Goal: Information Seeking & Learning: Learn about a topic

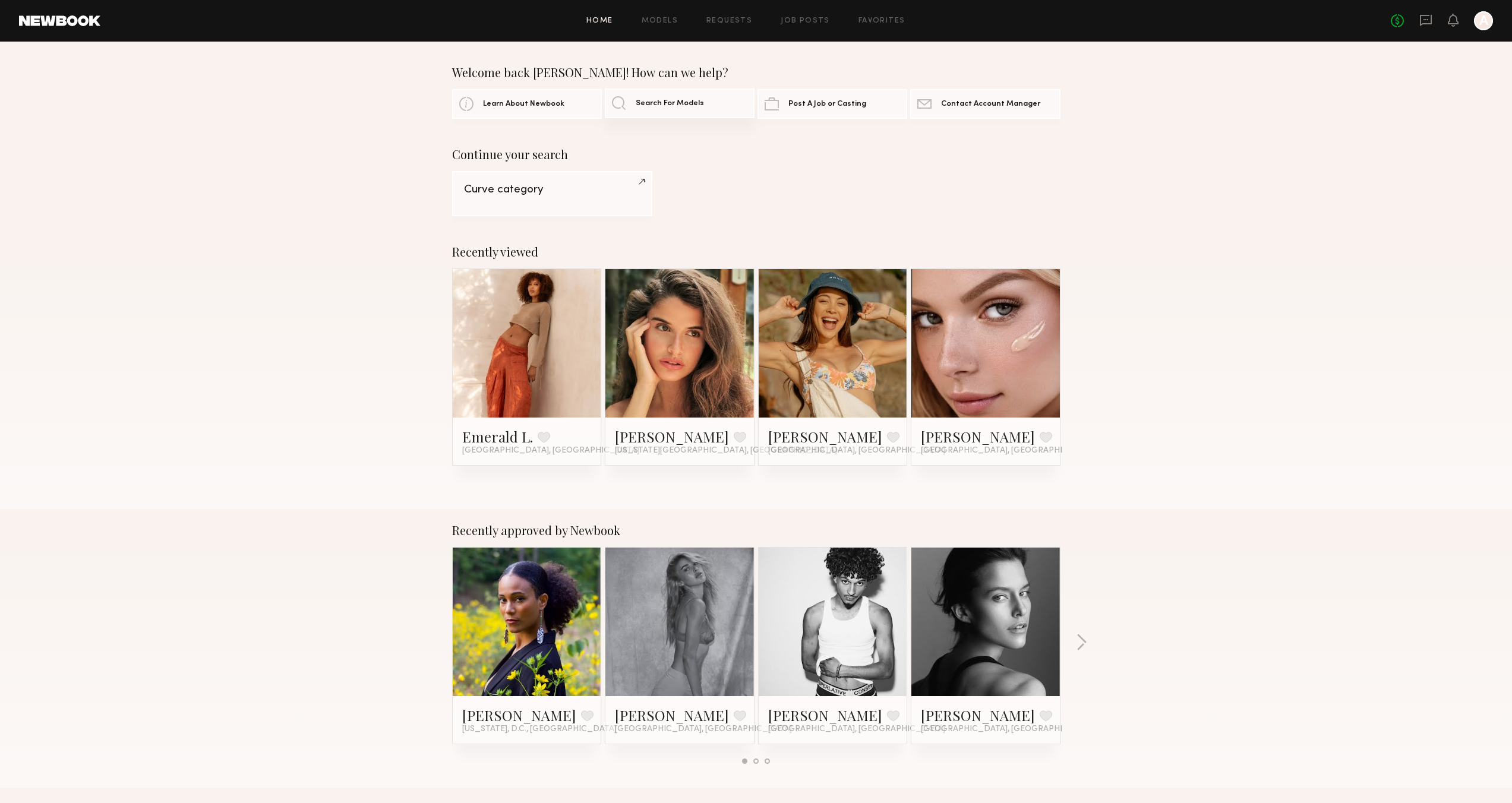
click at [667, 101] on span "Search For Models" at bounding box center [670, 104] width 69 height 8
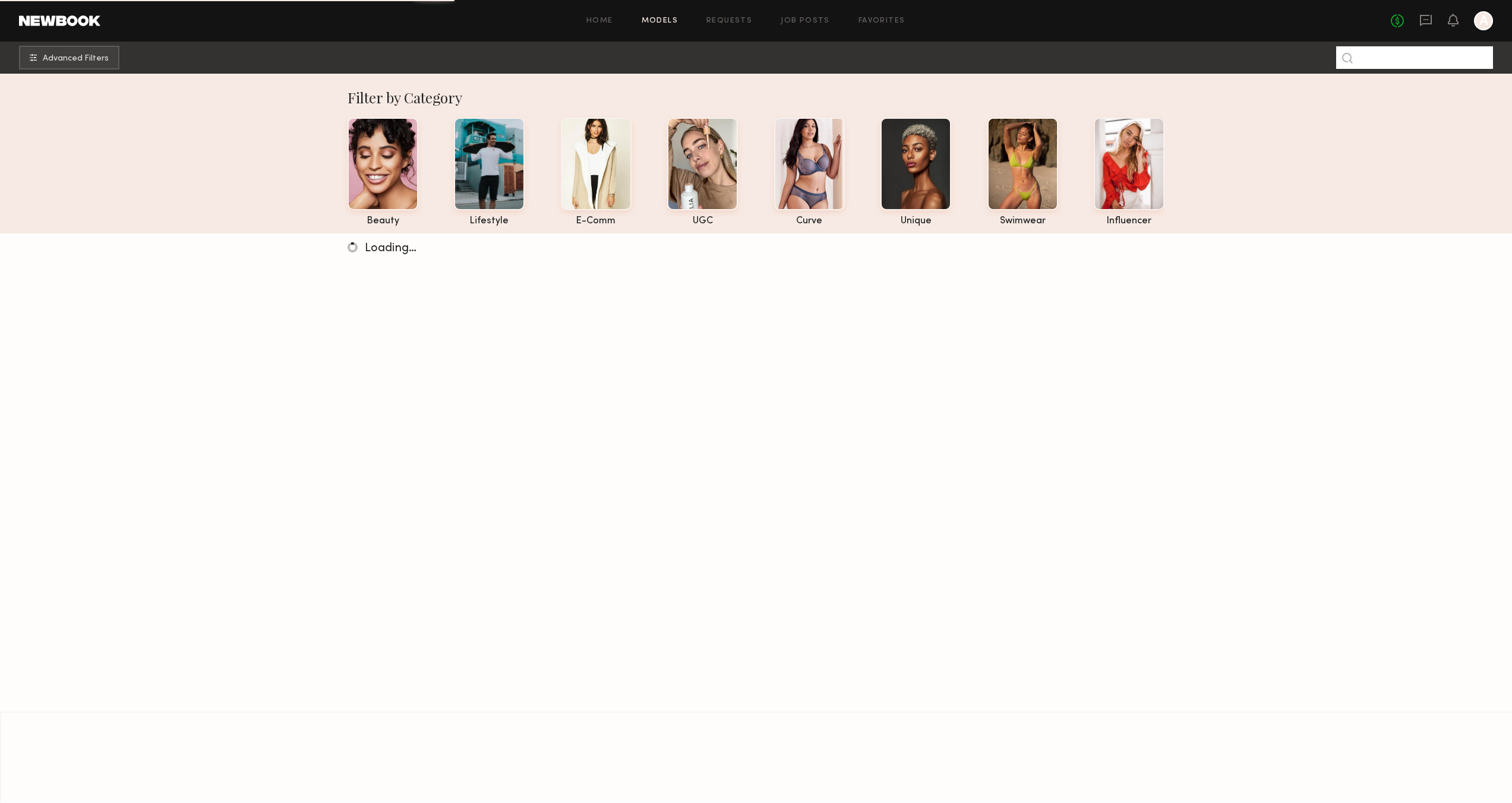
click at [1389, 59] on input at bounding box center [1414, 58] width 157 height 23
type input "******"
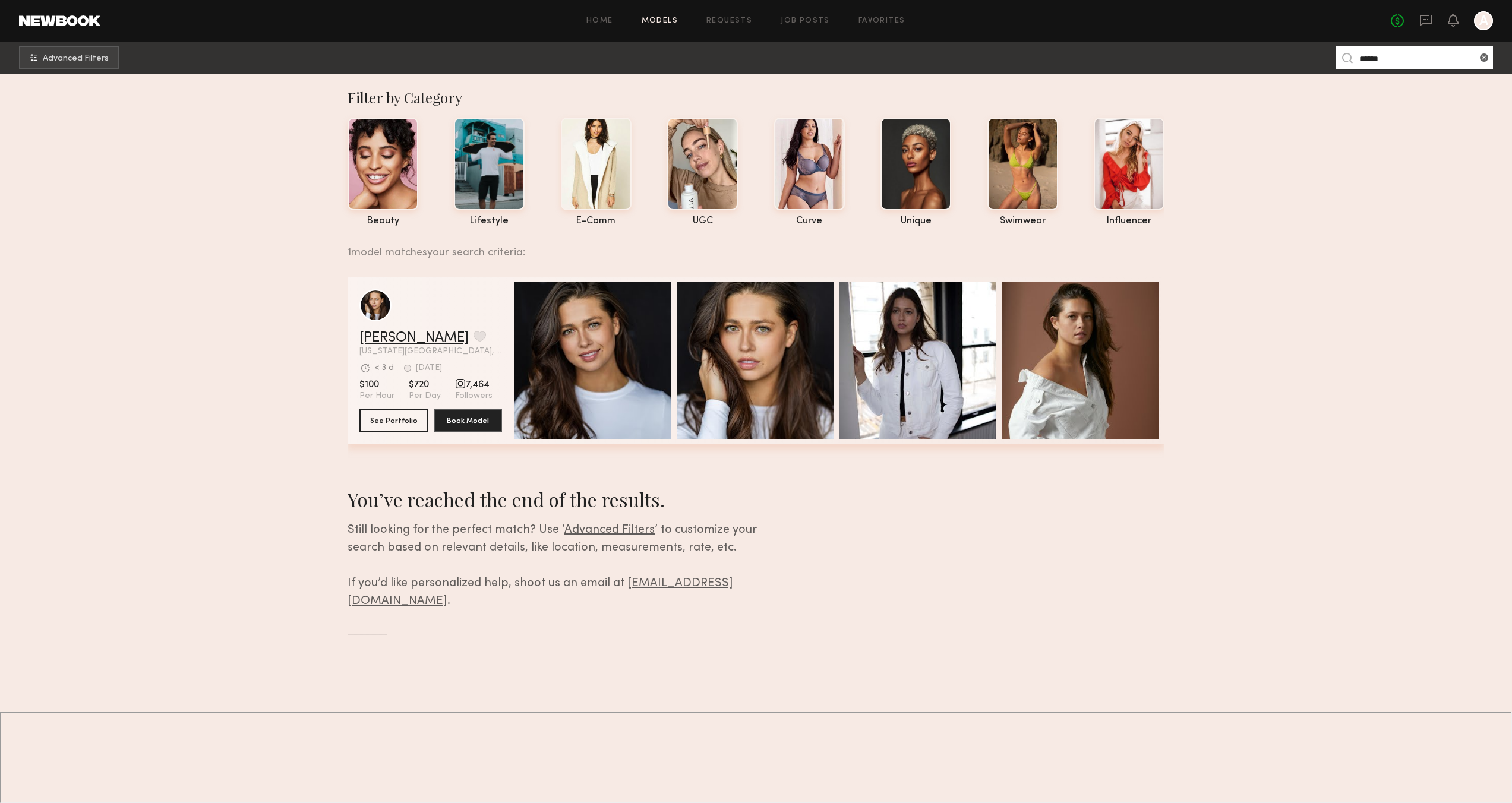
click at [402, 341] on link "[PERSON_NAME]" at bounding box center [414, 338] width 109 height 14
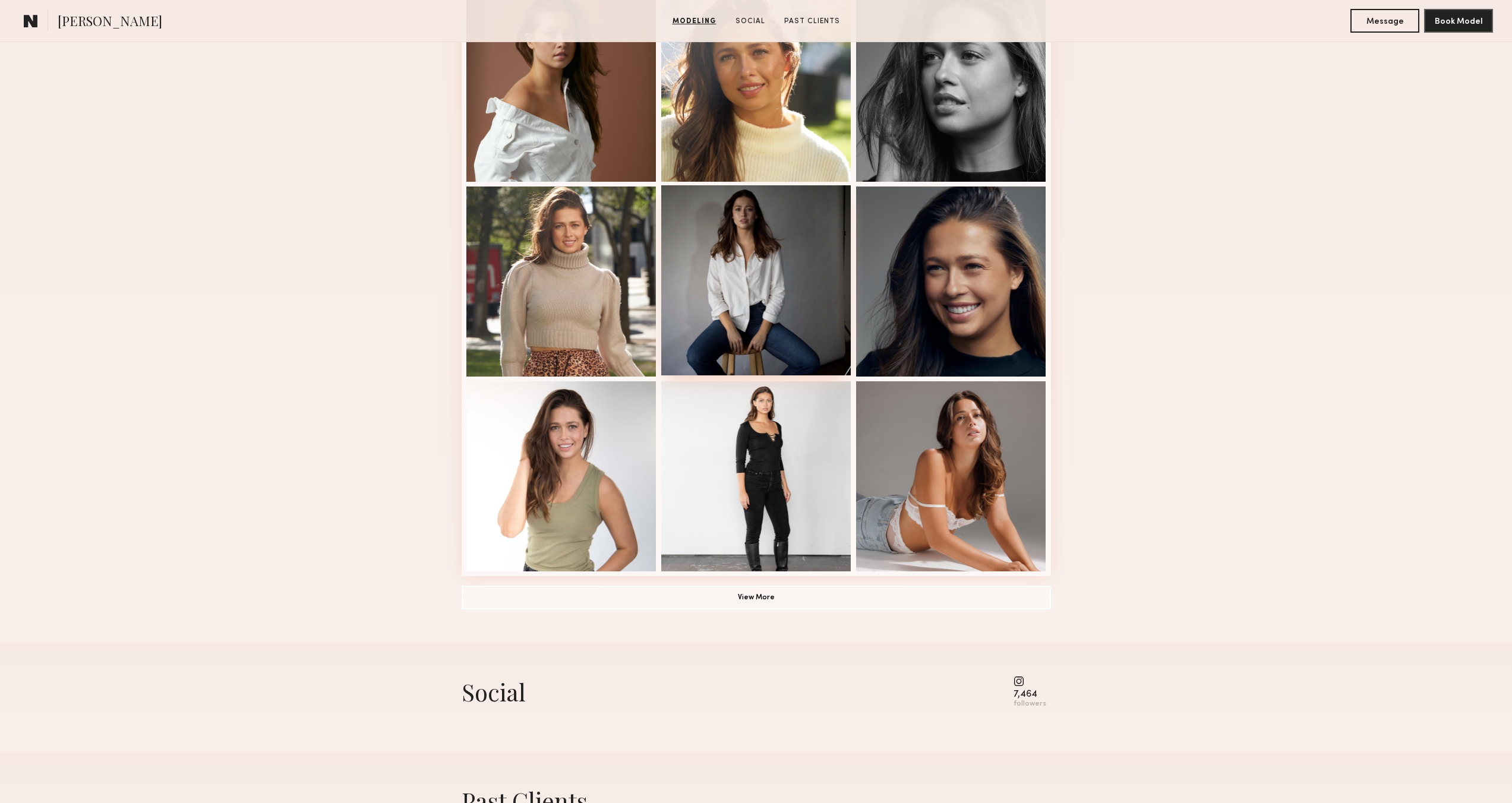
scroll to position [678, 0]
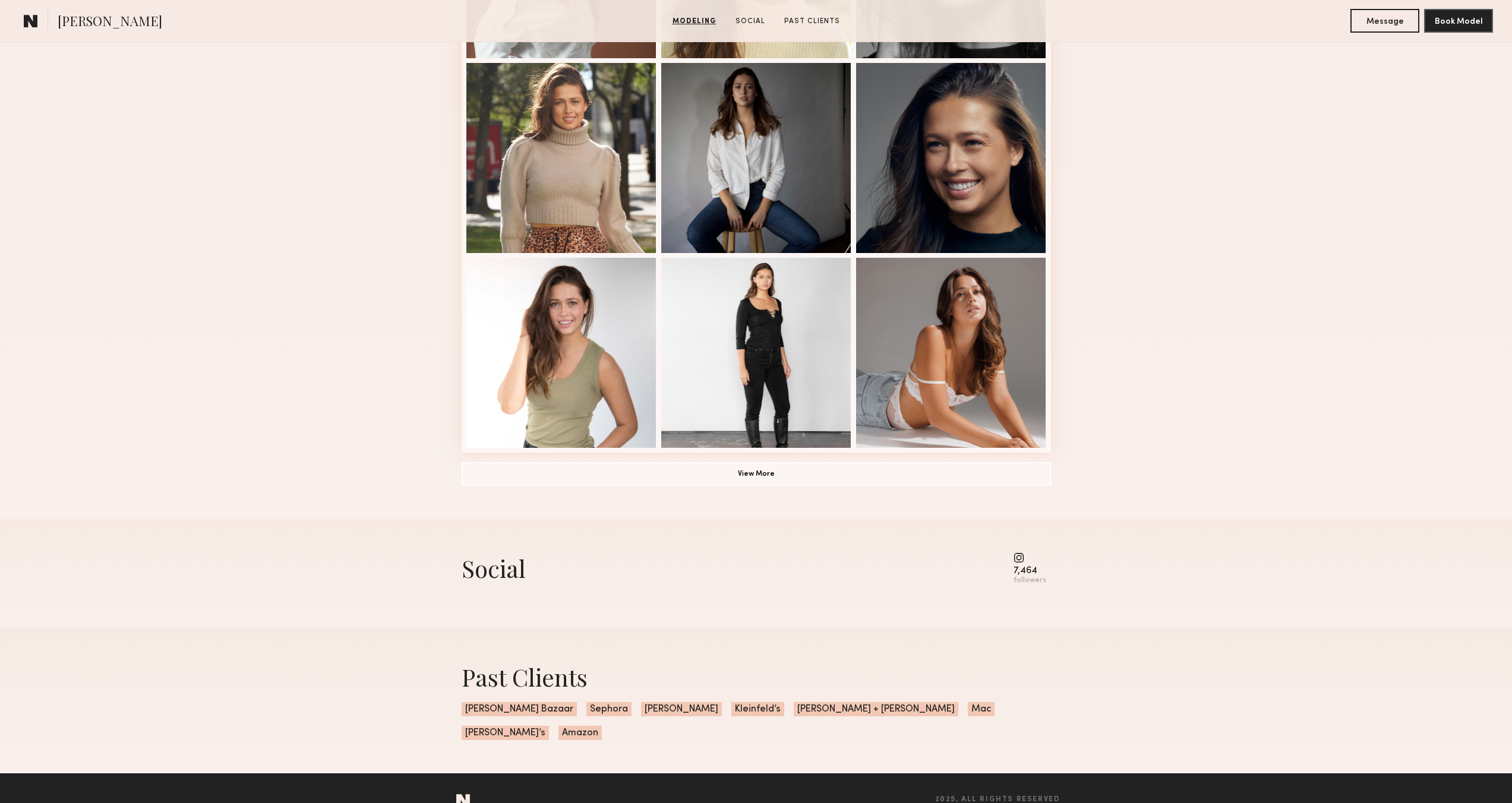
click at [1025, 570] on div "7,464" at bounding box center [1030, 571] width 33 height 9
drag, startPoint x: 1032, startPoint y: 570, endPoint x: 1027, endPoint y: 575, distance: 7.1
click at [1032, 571] on div "7,464" at bounding box center [1030, 571] width 33 height 9
click at [1026, 579] on div "followers" at bounding box center [1030, 581] width 33 height 9
click at [1021, 562] on common-icon at bounding box center [1030, 557] width 33 height 11
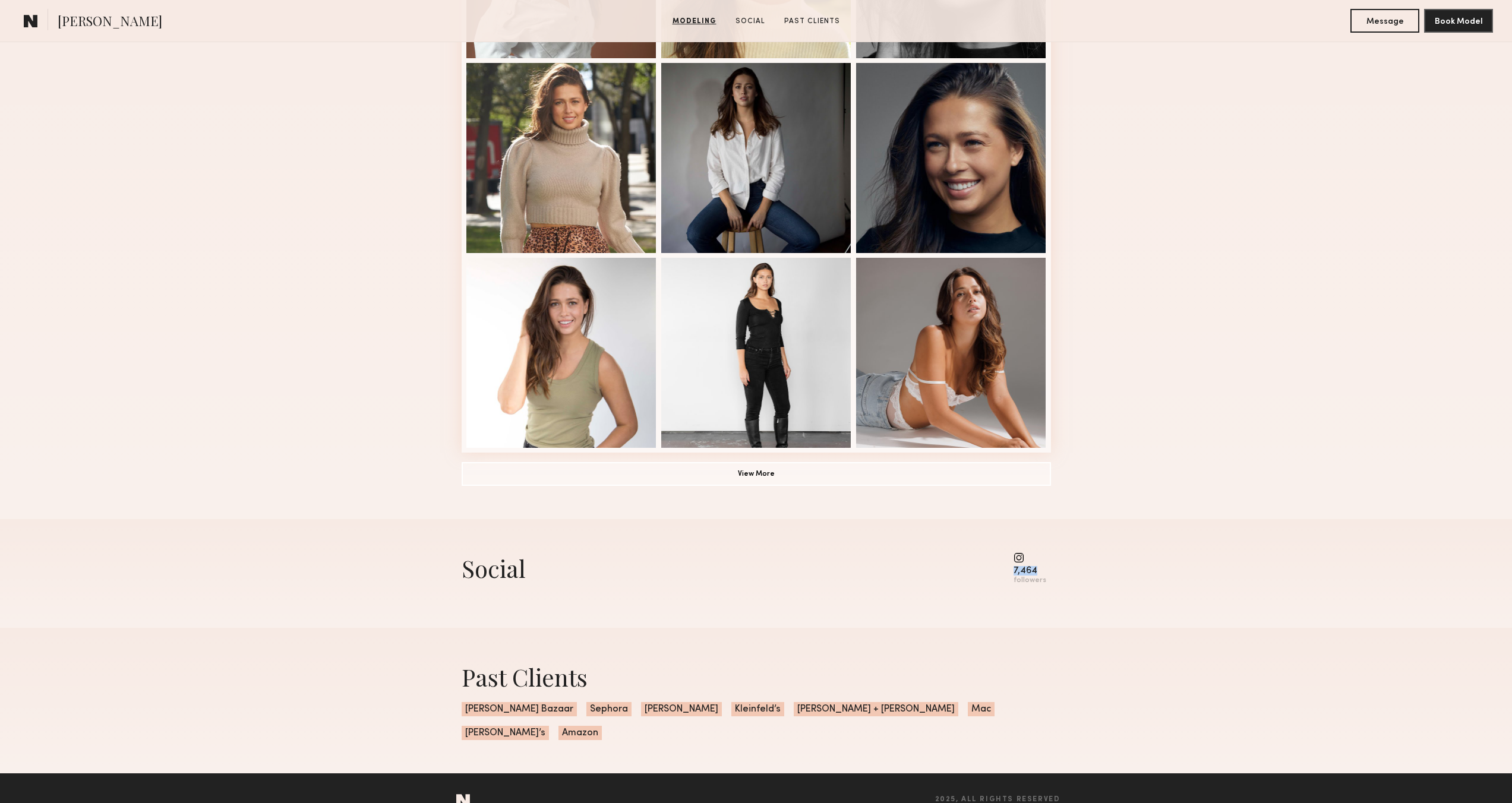
click at [1021, 561] on common-icon at bounding box center [1030, 557] width 33 height 11
click at [1021, 559] on common-icon at bounding box center [1030, 557] width 33 height 11
click at [857, 467] on button "View More" at bounding box center [756, 473] width 589 height 24
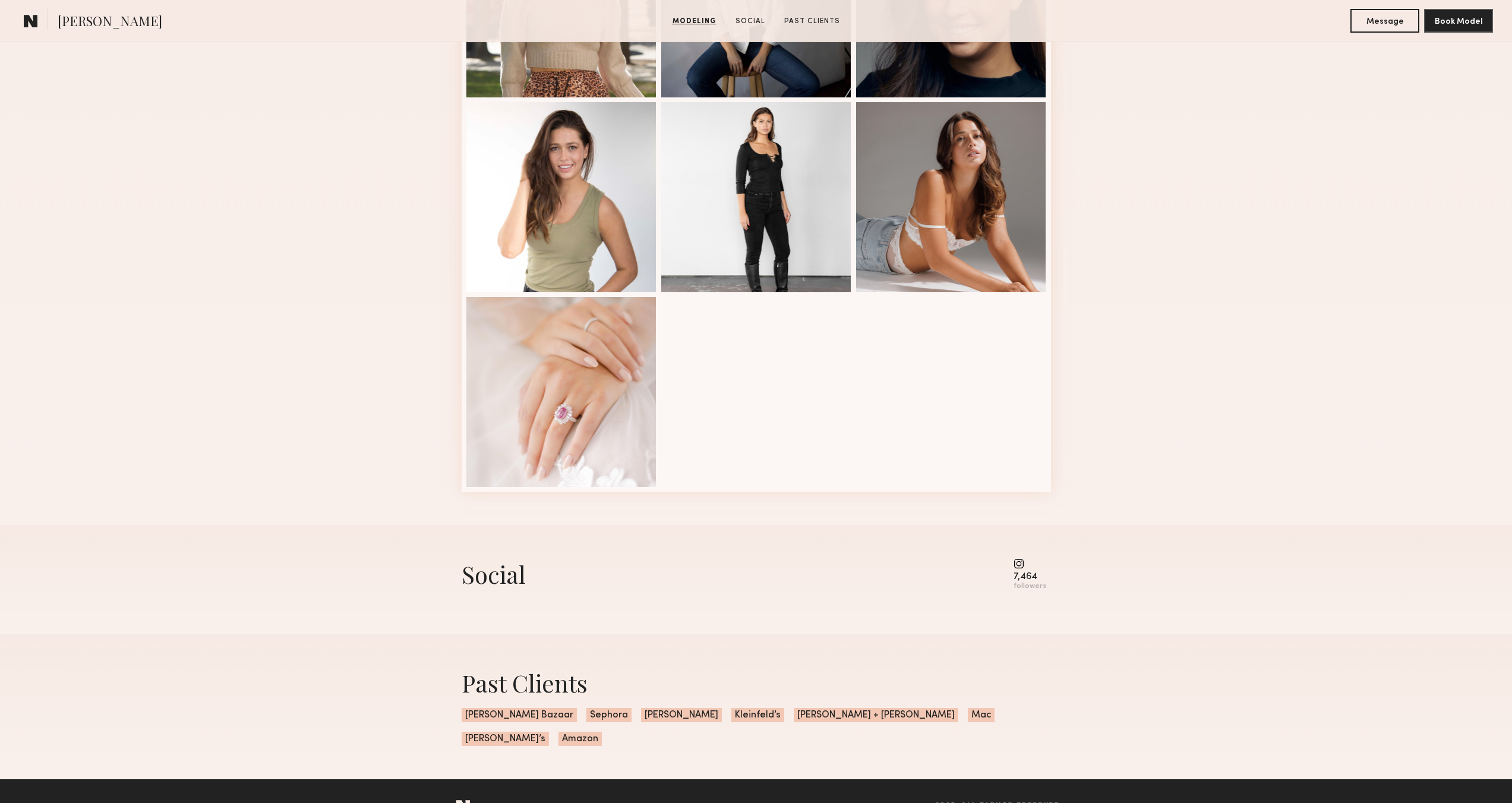
scroll to position [839, 0]
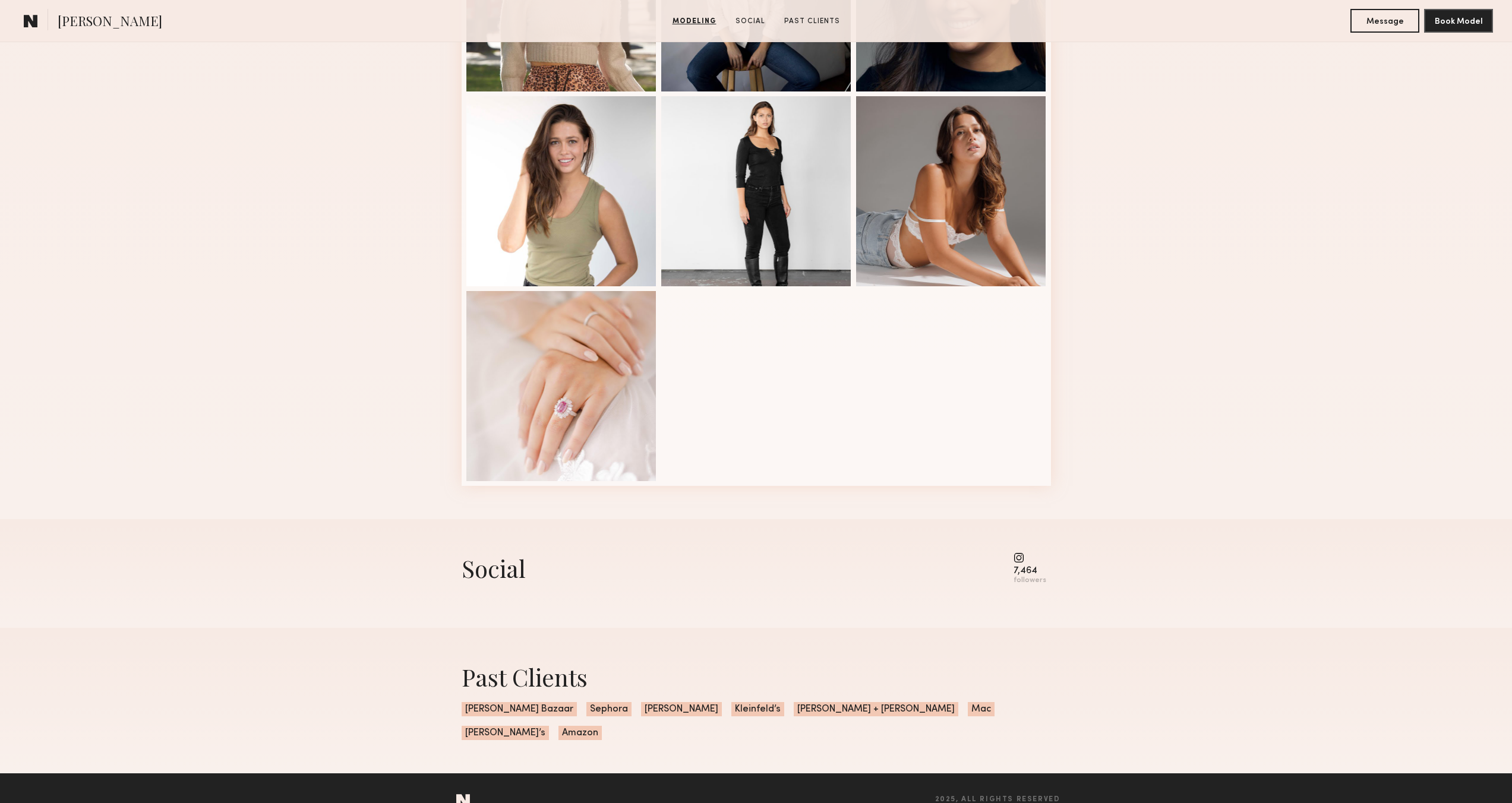
click at [1036, 570] on div "7,464" at bounding box center [1030, 571] width 33 height 9
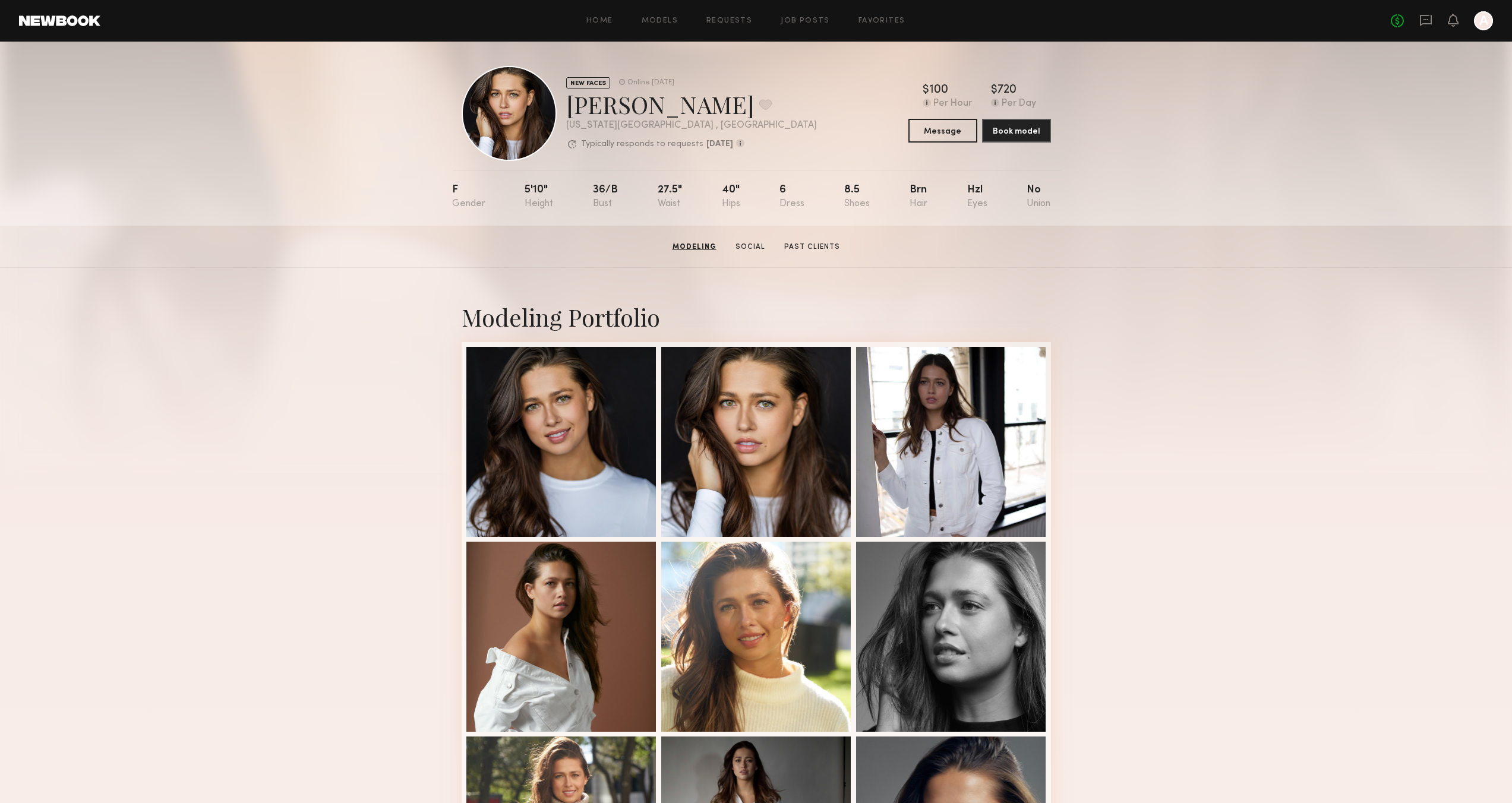
scroll to position [0, 0]
